Goal: Task Accomplishment & Management: Use online tool/utility

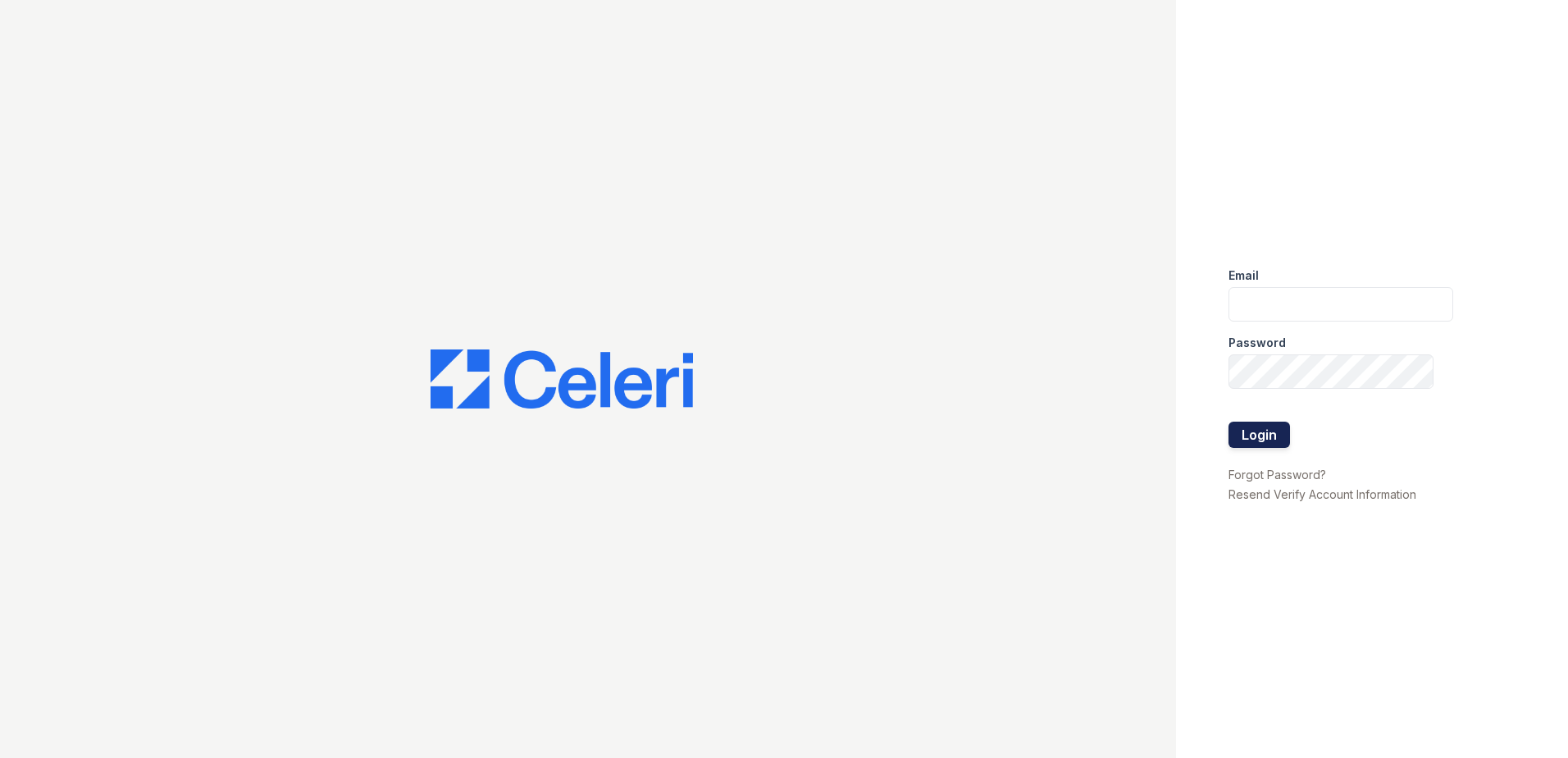
type input "jcartagena@trinity-pm.com"
click at [1240, 425] on button "Login" at bounding box center [1259, 434] width 61 height 26
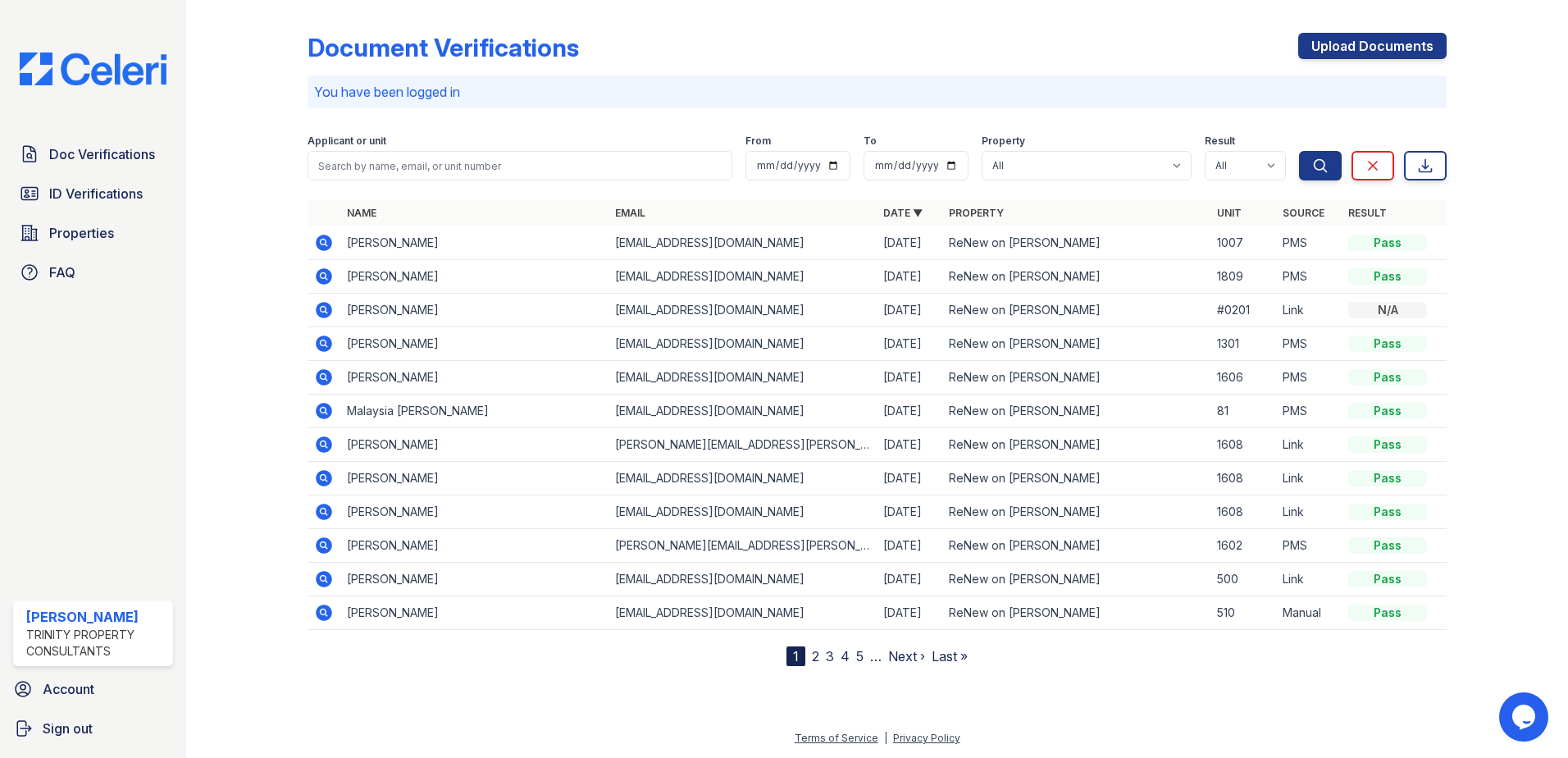
click at [317, 233] on icon at bounding box center [324, 242] width 20 height 20
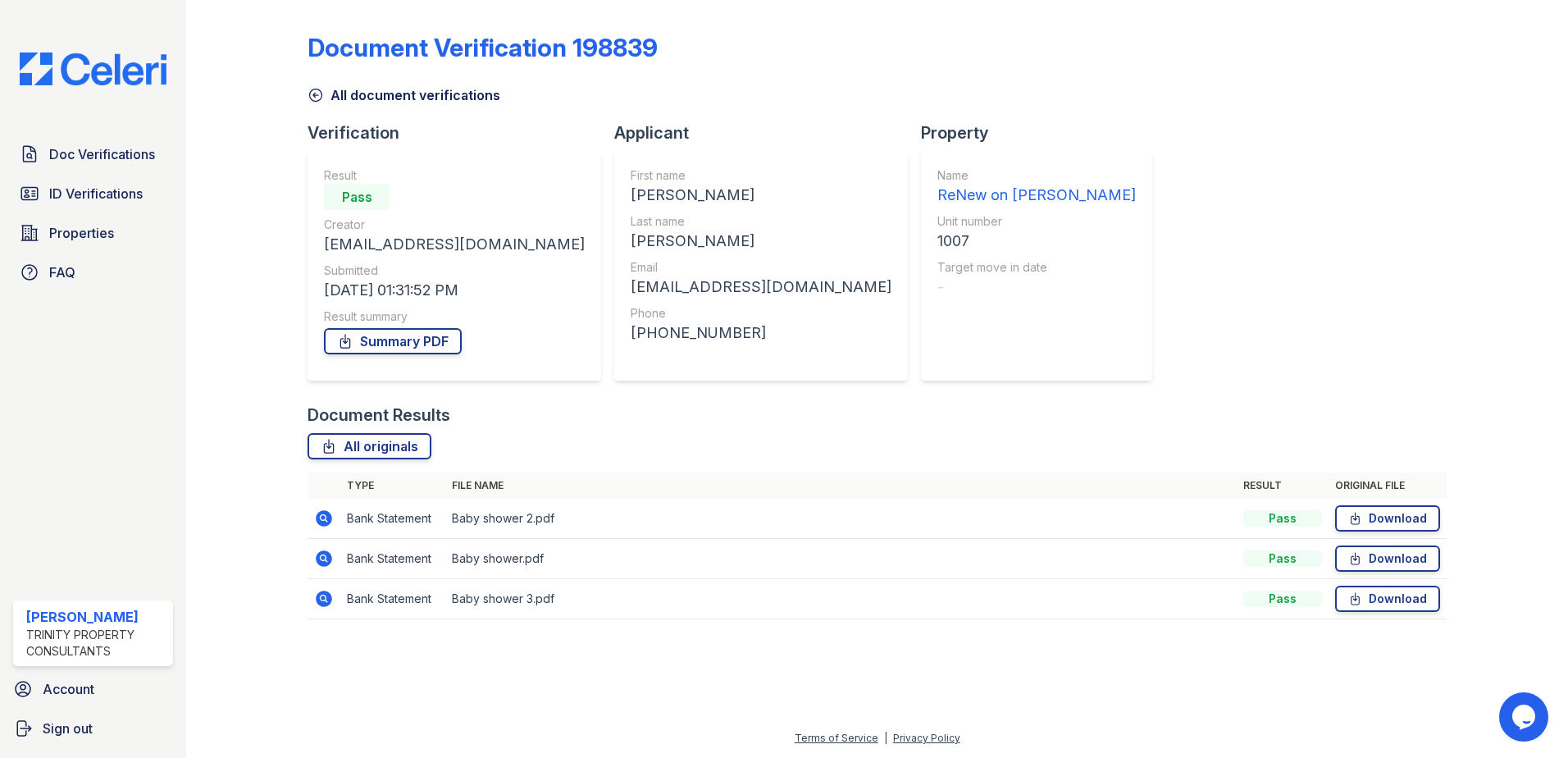
click at [320, 523] on icon at bounding box center [324, 518] width 17 height 17
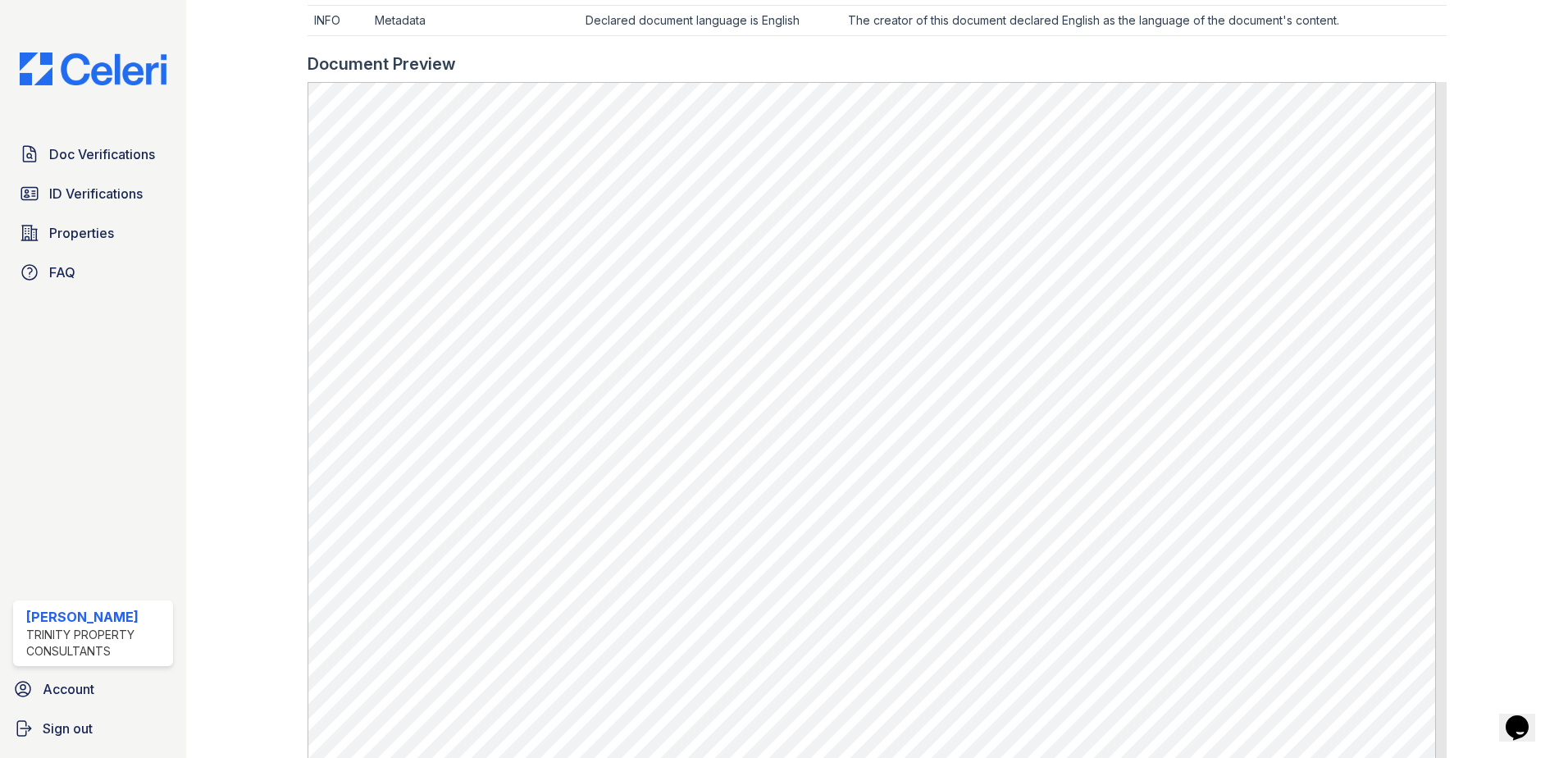
scroll to position [818, 0]
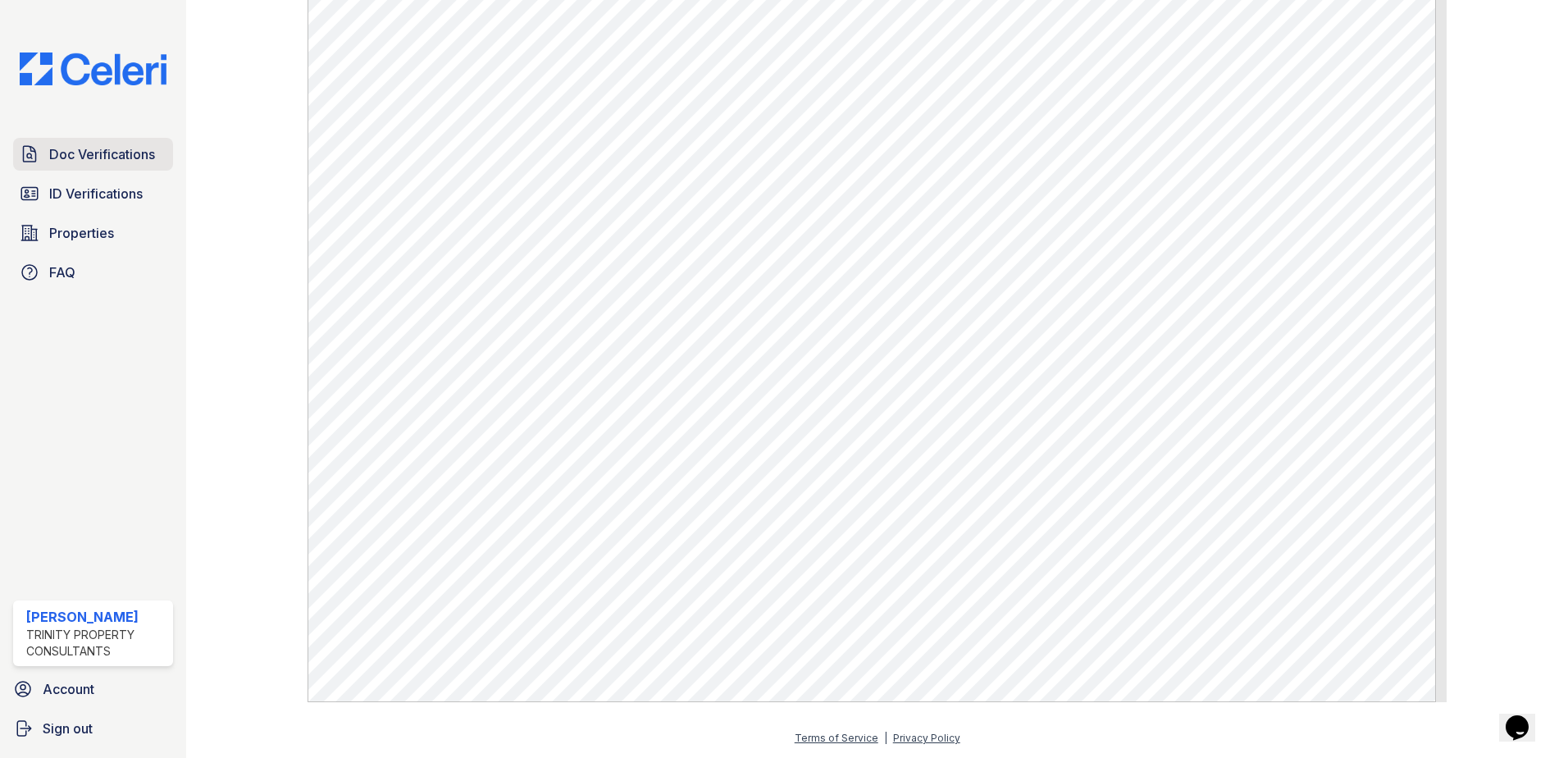
click at [105, 170] on link "Doc Verifications" at bounding box center [93, 153] width 160 height 33
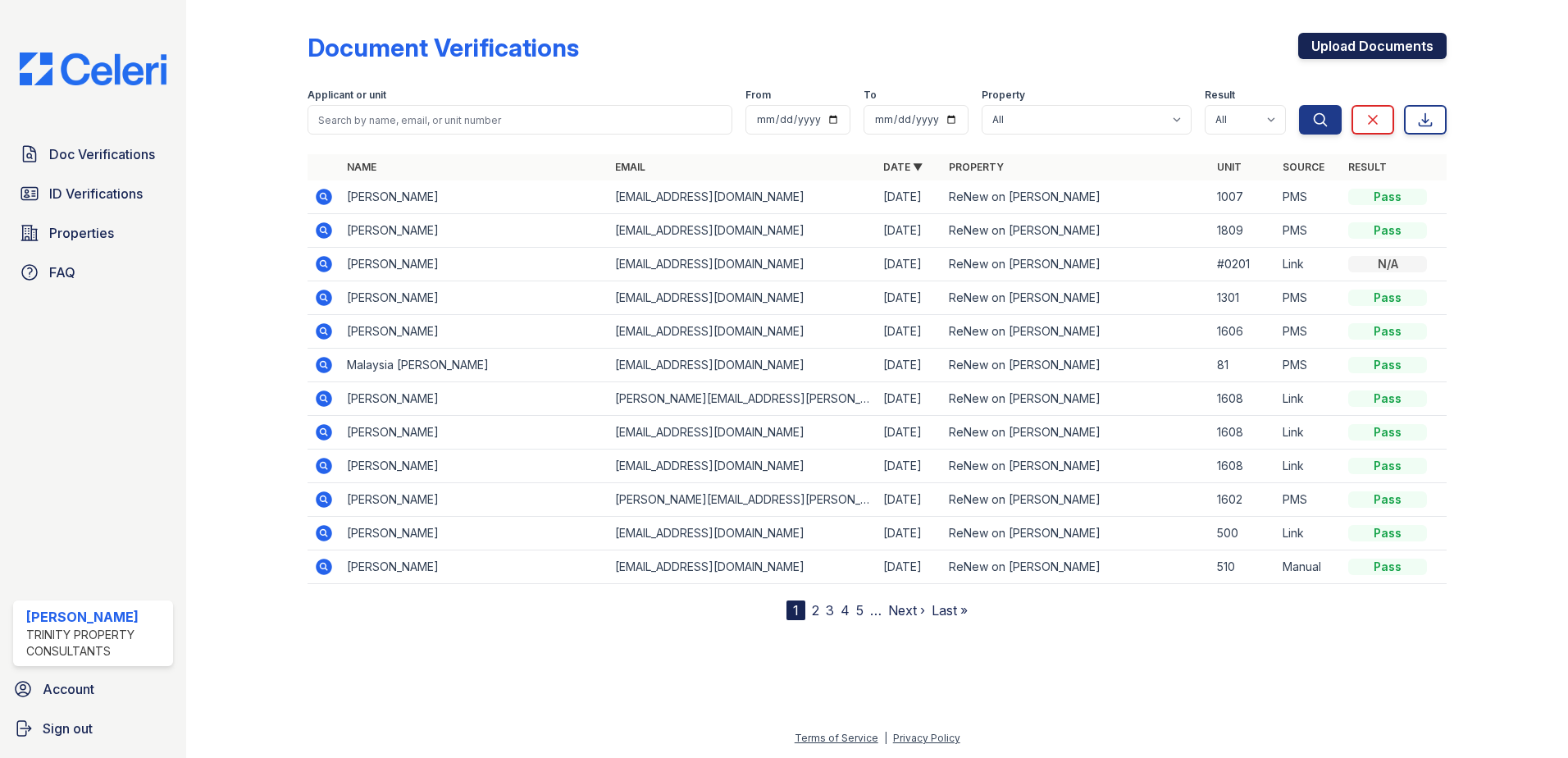
click at [1364, 47] on link "Upload Documents" at bounding box center [1373, 46] width 149 height 26
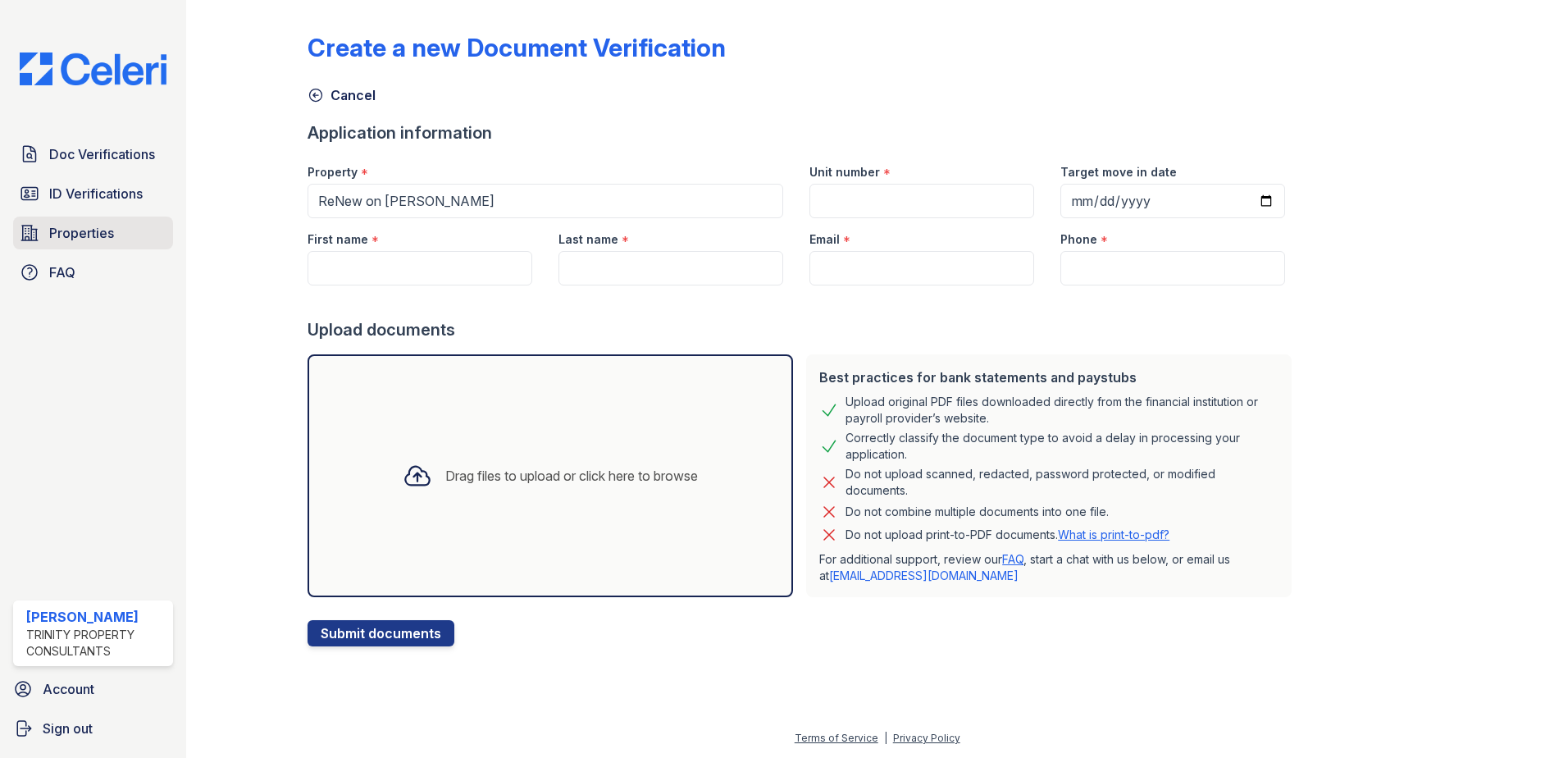
click at [64, 246] on link "Properties" at bounding box center [93, 233] width 160 height 33
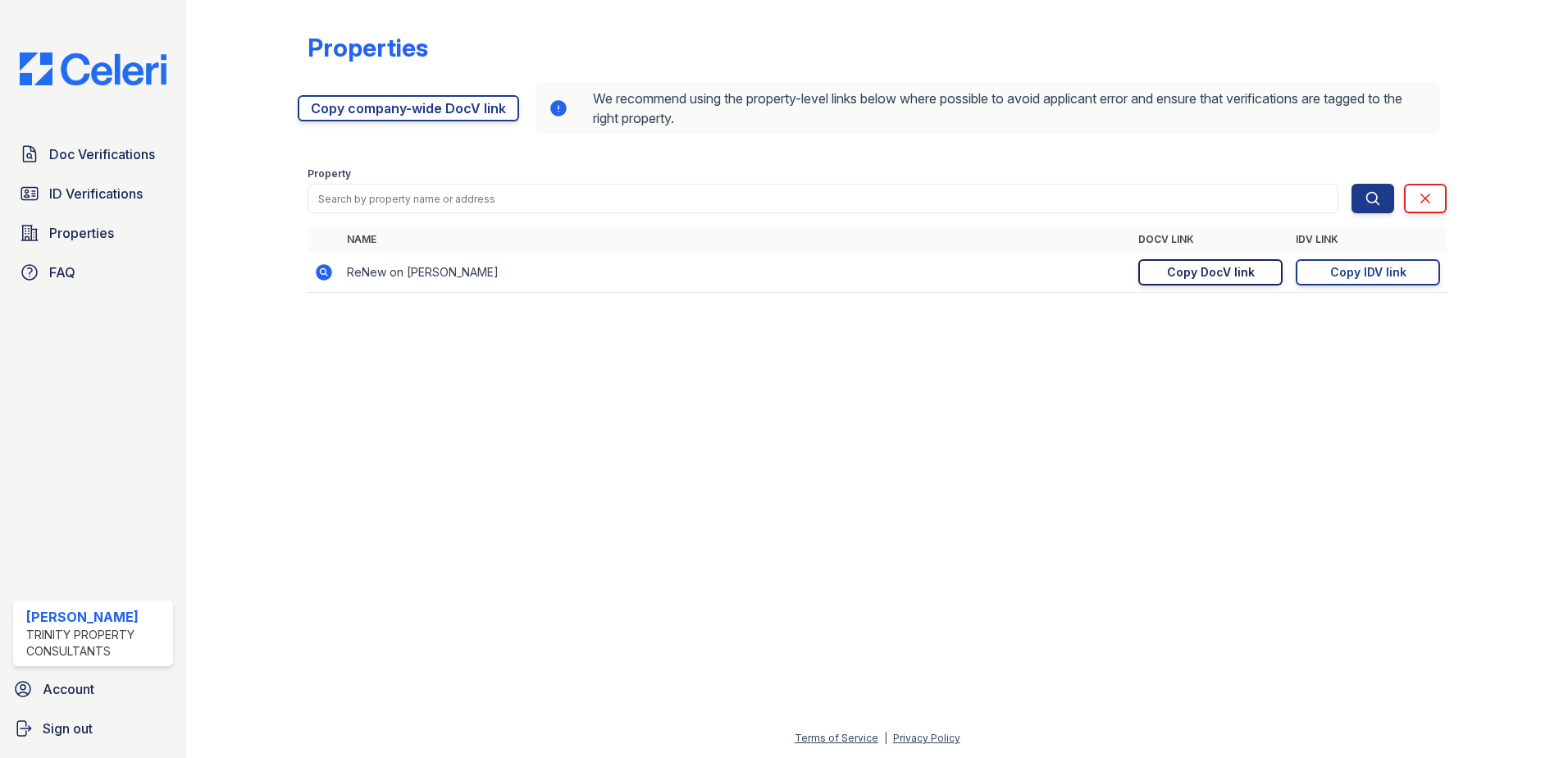
click at [1160, 265] on link "Copy DocV link Copy link" at bounding box center [1210, 273] width 144 height 26
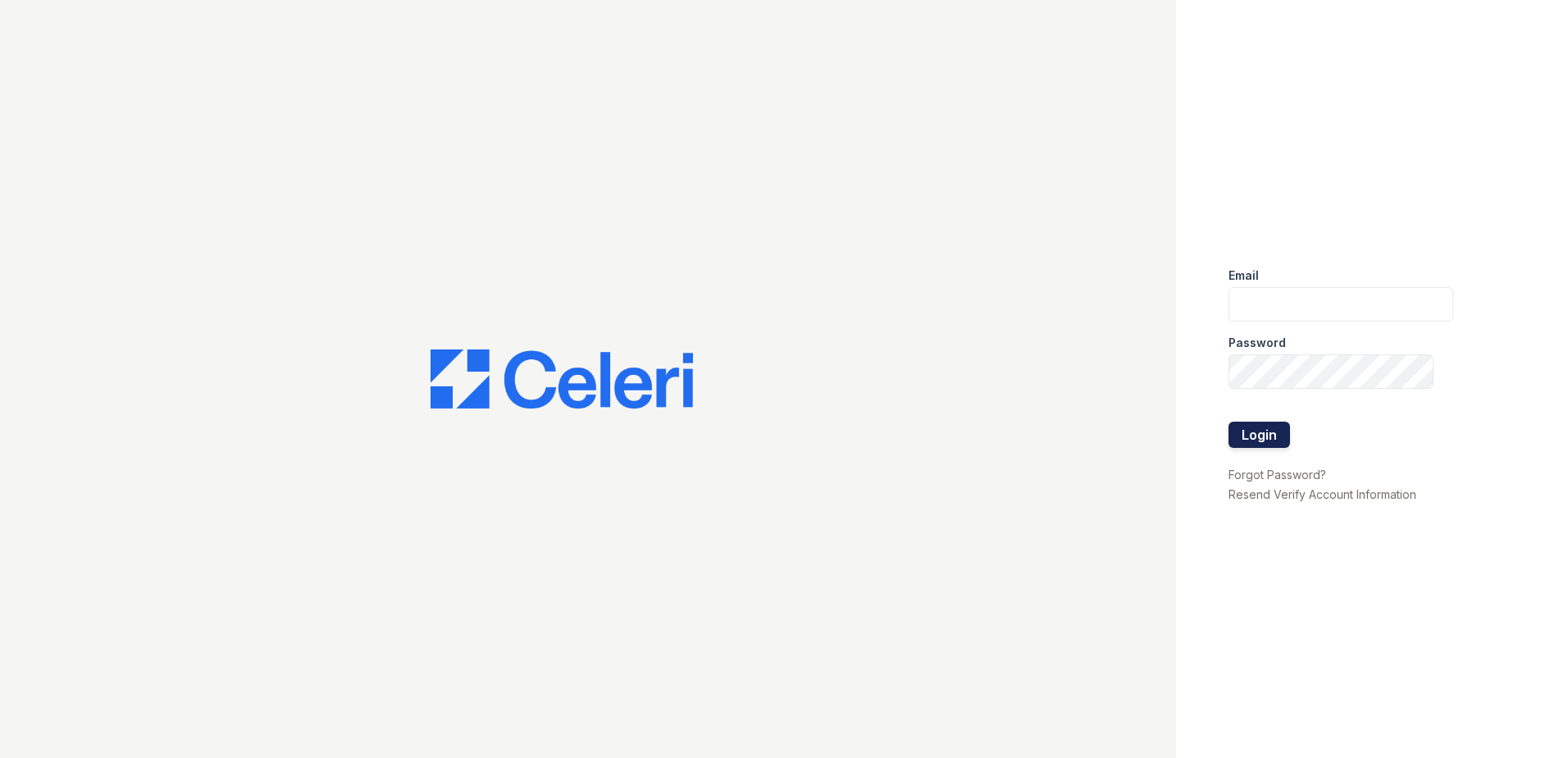
type input "[EMAIL_ADDRESS][DOMAIN_NAME]"
click at [1270, 431] on button "Login" at bounding box center [1259, 434] width 61 height 26
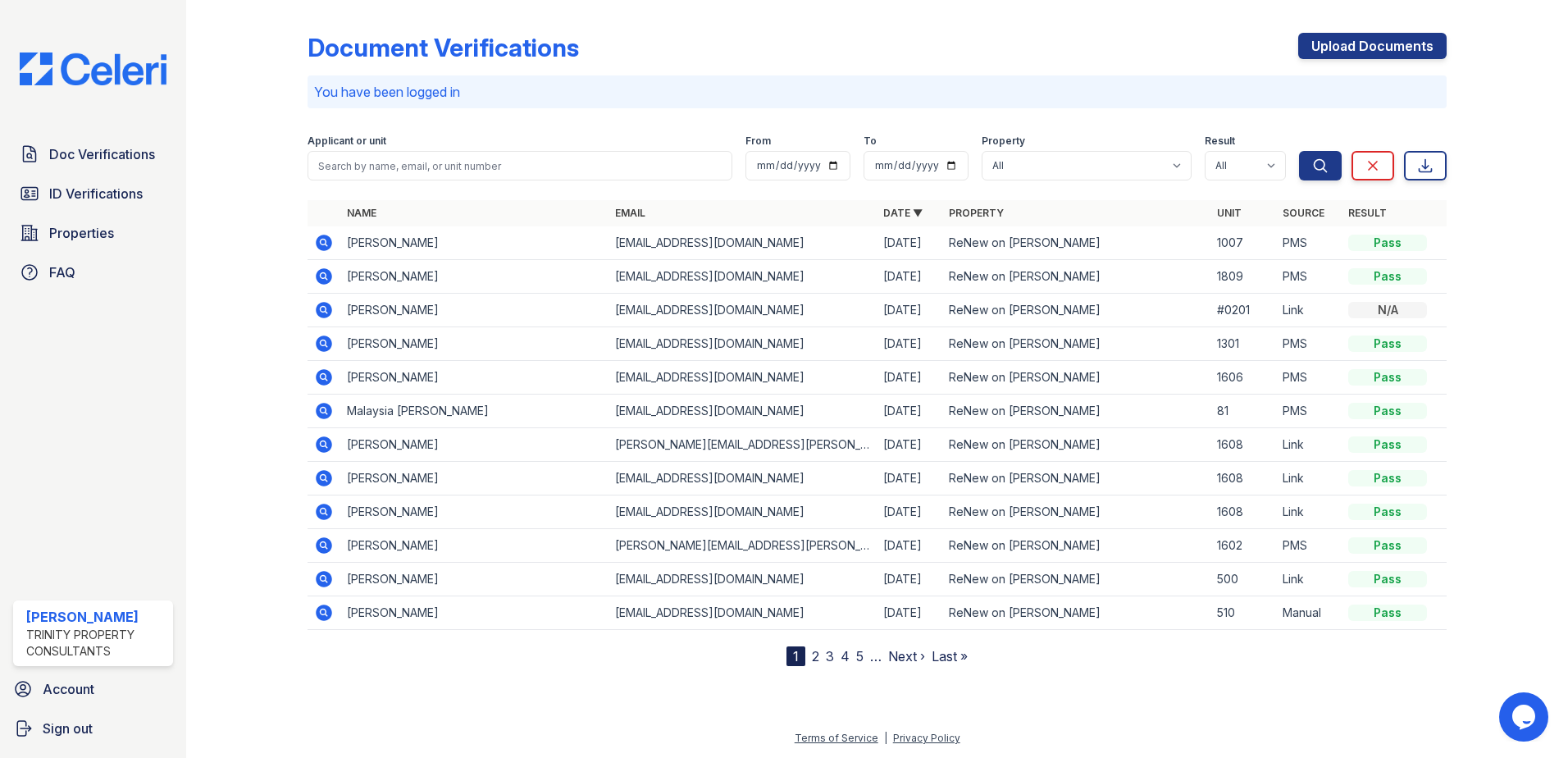
click at [2, 193] on div "Doc Verifications ID Verifications Properties FAQ [PERSON_NAME] Trinity Propert…" at bounding box center [93, 379] width 186 height 758
click at [74, 196] on span "ID Verifications" at bounding box center [96, 193] width 94 height 20
